Goal: Task Accomplishment & Management: Use online tool/utility

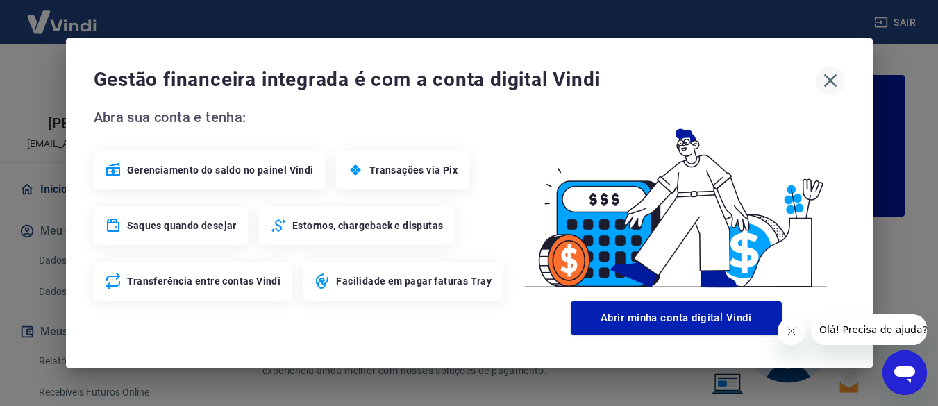
click at [823, 81] on icon "button" at bounding box center [830, 80] width 22 height 22
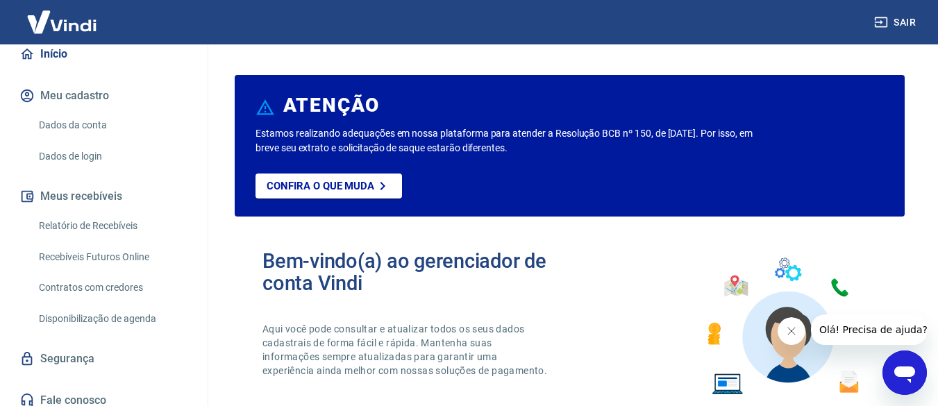
scroll to position [160, 0]
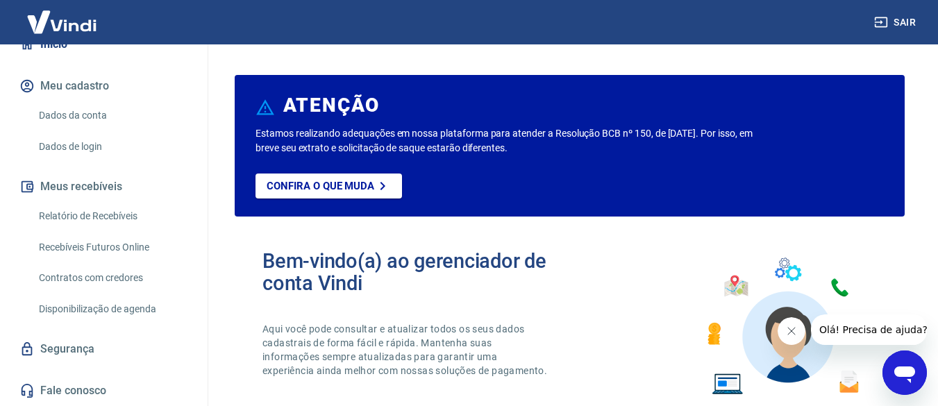
click at [81, 244] on link "Recebíveis Futuros Online" at bounding box center [112, 247] width 158 height 28
click at [902, 19] on button "Sair" at bounding box center [896, 23] width 50 height 26
